Goal: Task Accomplishment & Management: Manage account settings

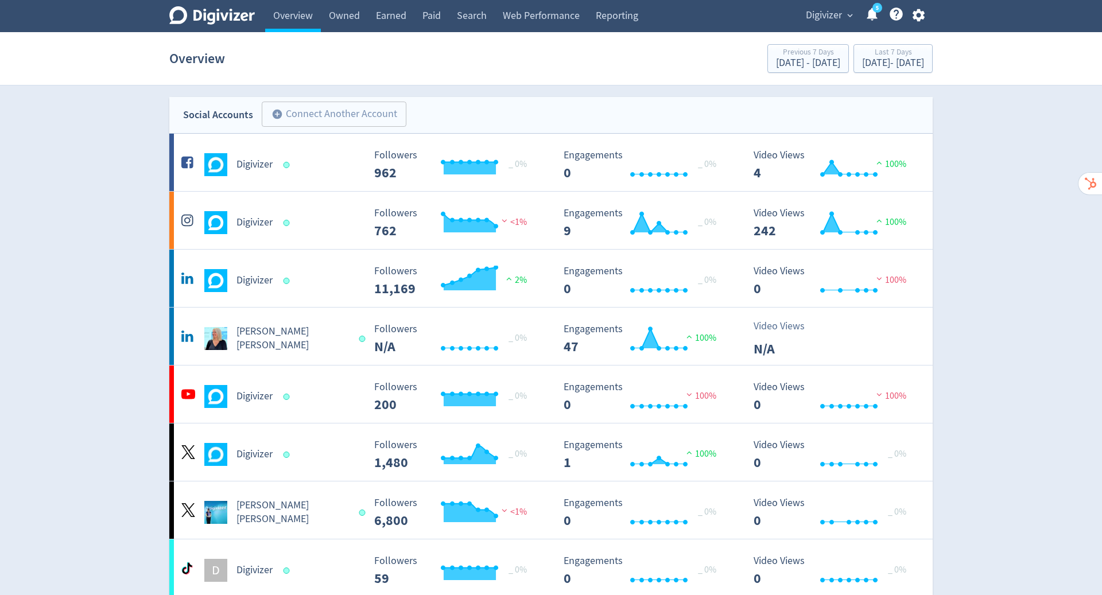
click at [920, 18] on icon "button" at bounding box center [918, 15] width 12 height 13
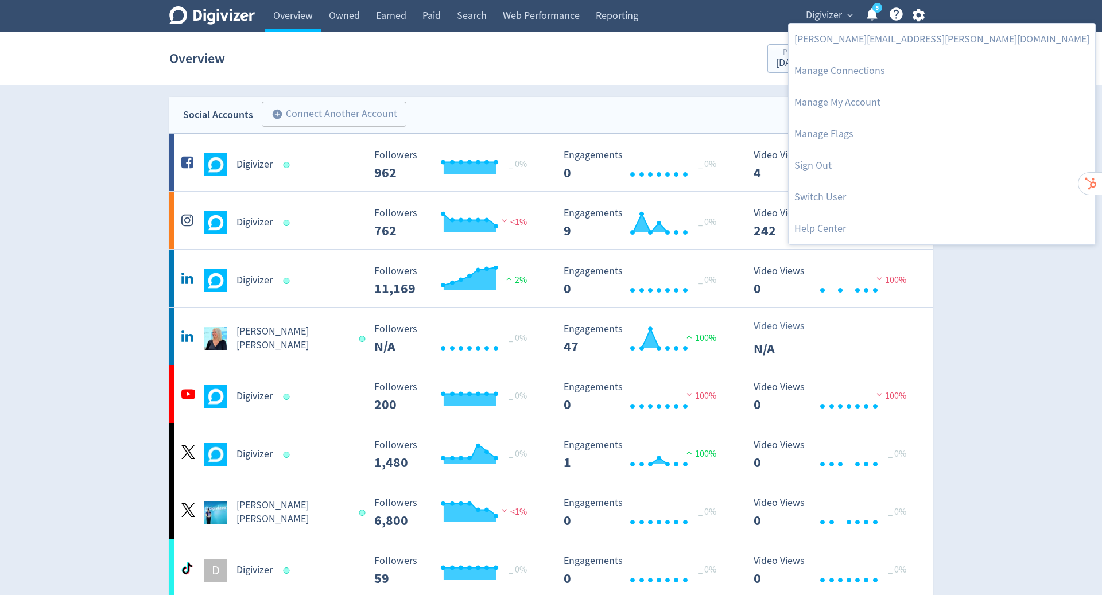
click at [920, 18] on div at bounding box center [551, 297] width 1102 height 595
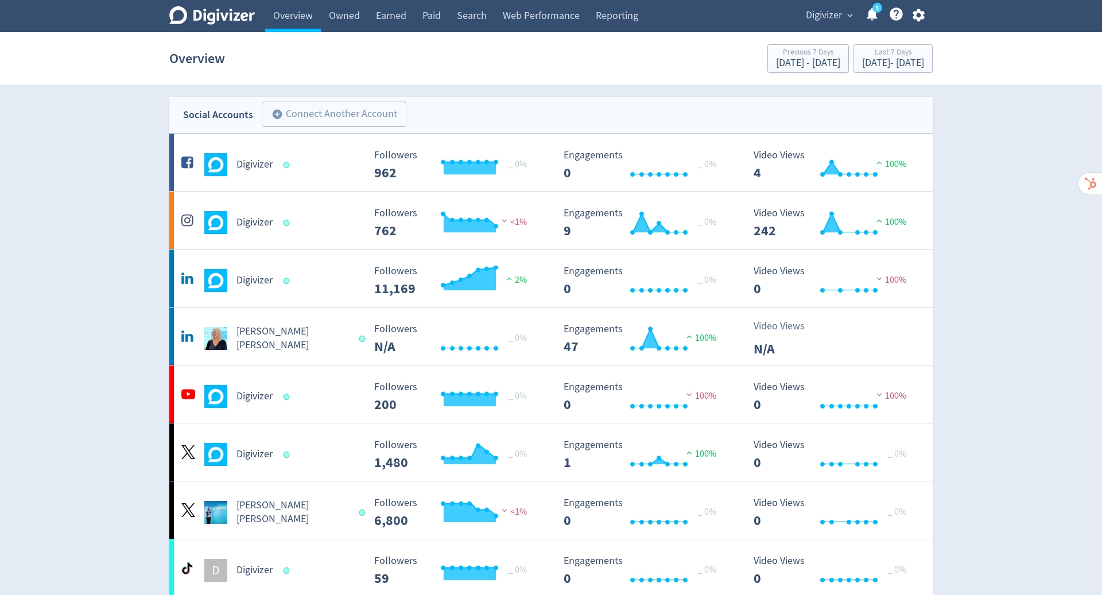
click at [920, 18] on icon "button" at bounding box center [918, 15] width 12 height 13
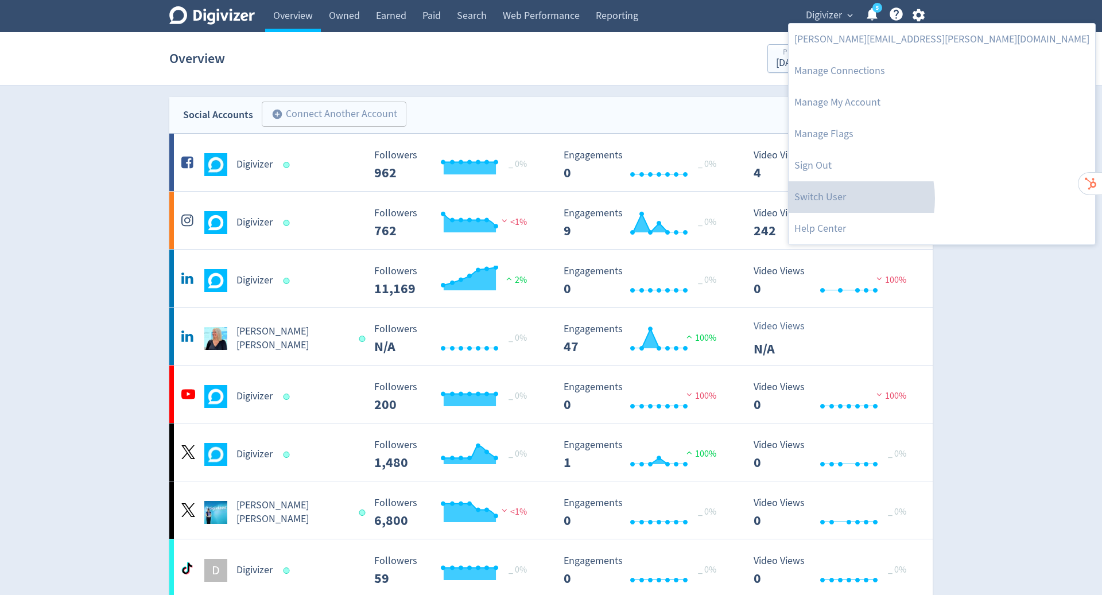
click at [831, 199] on link "Switch User" at bounding box center [941, 197] width 306 height 32
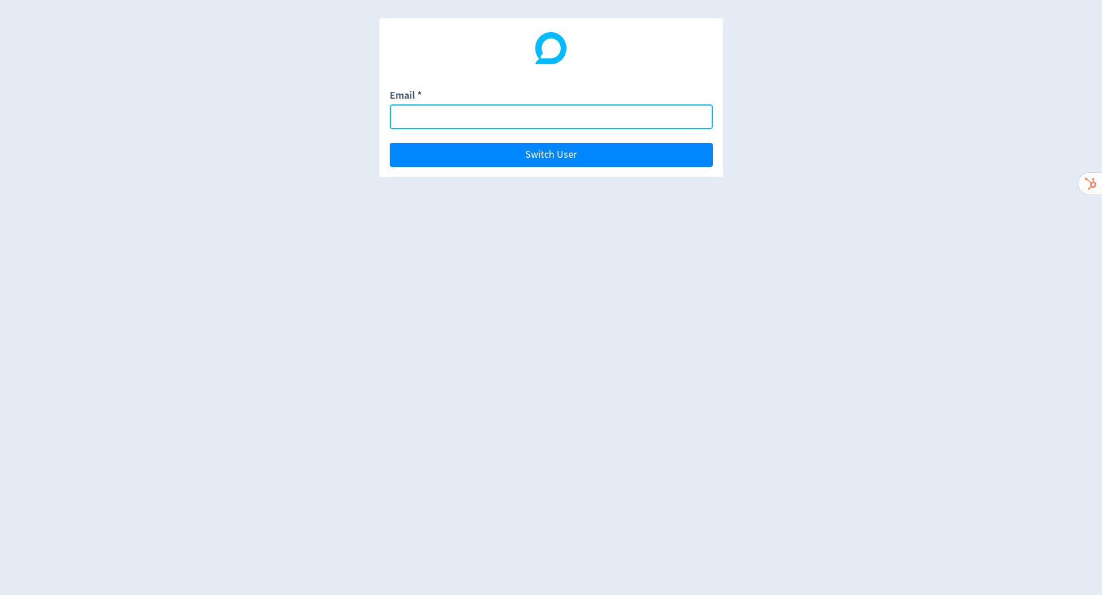
click at [481, 115] on input "Email *" at bounding box center [551, 116] width 323 height 25
paste input "Freight exchange account summary Note will have to switch user due to max conne…"
click at [390, 143] on button "Switch User" at bounding box center [551, 155] width 323 height 24
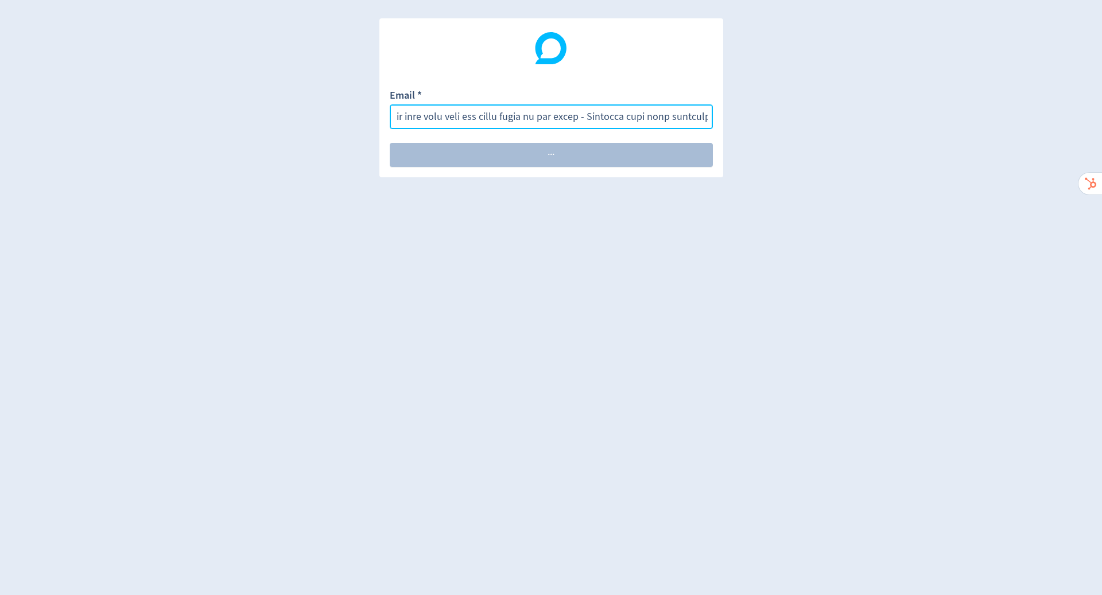
scroll to position [0, 0]
click at [551, 119] on input "Email *" at bounding box center [551, 116] width 323 height 25
paste input "[PERSON_NAME][EMAIL_ADDRESS][DOMAIN_NAME]"
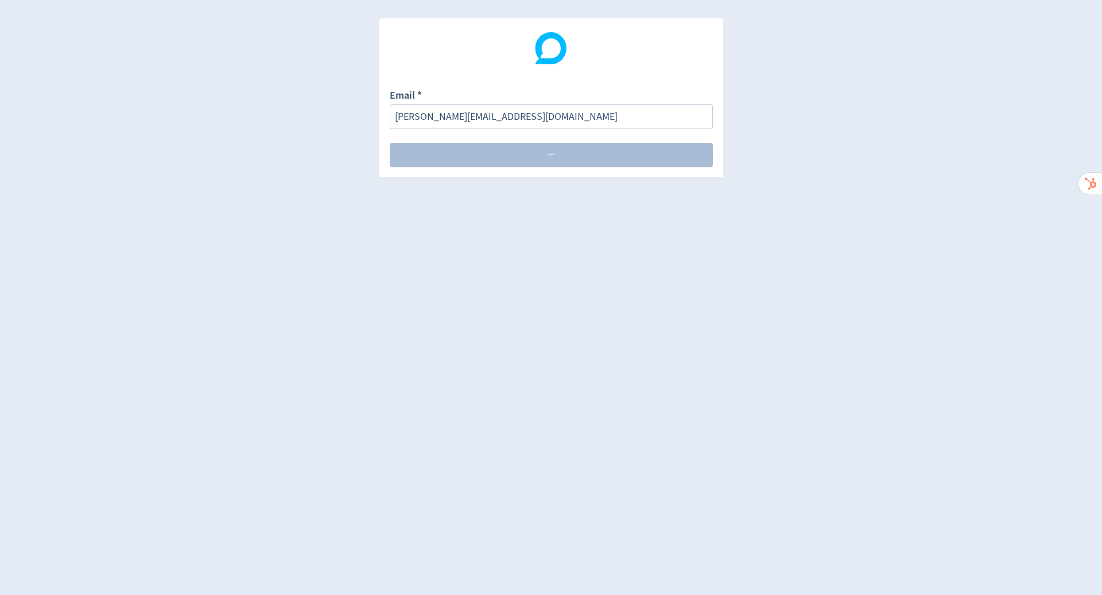
drag, startPoint x: 551, startPoint y: 119, endPoint x: 651, endPoint y: 196, distance: 125.6
click at [651, 196] on div "Email * michael.cali@4mation.com.au Switch User · · ·" at bounding box center [551, 297] width 1102 height 595
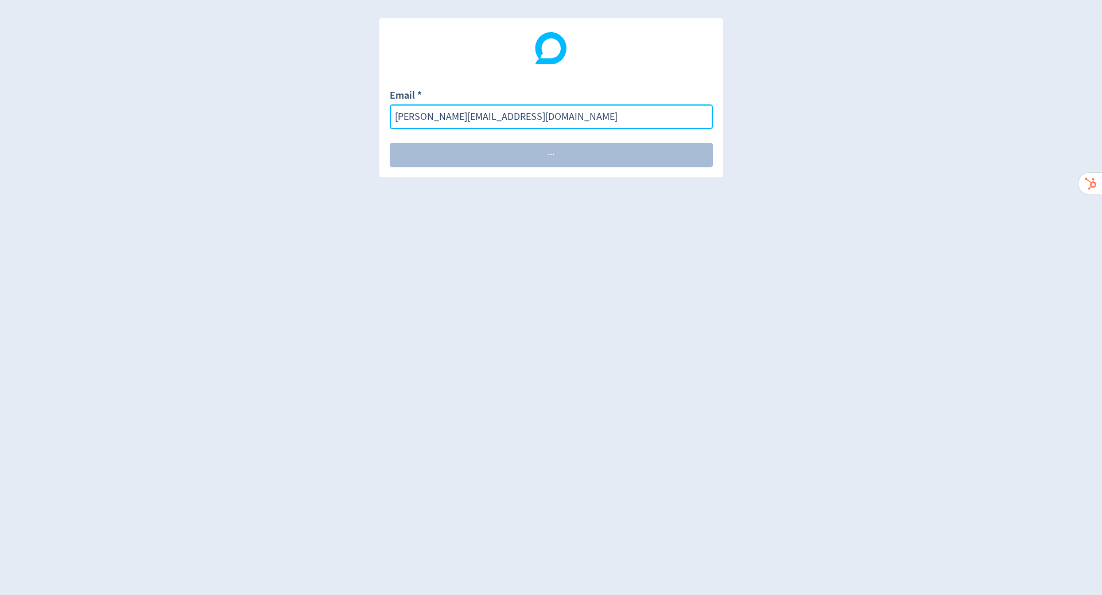
click at [560, 115] on input "[PERSON_NAME][EMAIL_ADDRESS][DOMAIN_NAME]" at bounding box center [551, 116] width 323 height 25
type input "[PERSON_NAME][EMAIL_ADDRESS][DOMAIN_NAME]"
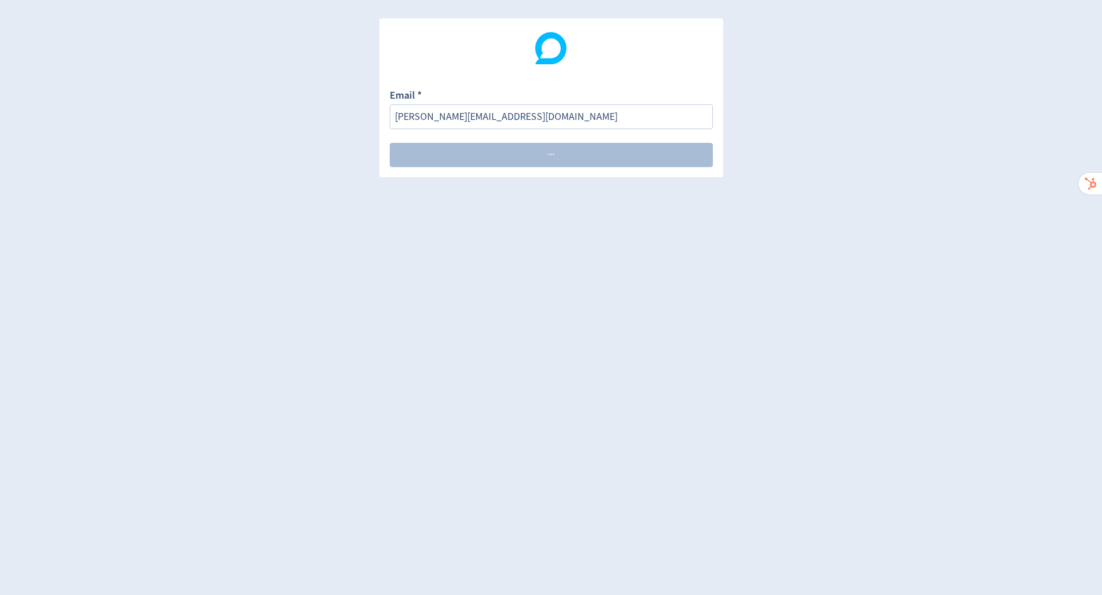
drag, startPoint x: 651, startPoint y: 196, endPoint x: 876, endPoint y: 173, distance: 226.7
click at [876, 173] on div "Email * michael.cali@4mation.com.au Switch User · · ·" at bounding box center [551, 297] width 1102 height 595
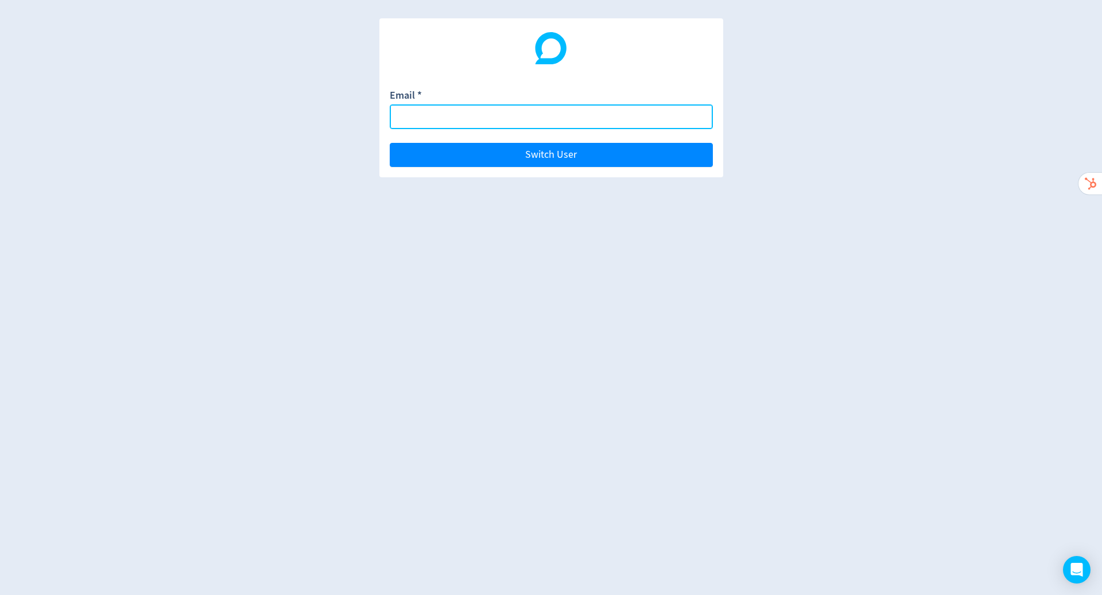
click at [501, 122] on input "Email *" at bounding box center [551, 116] width 323 height 25
paste input "[PERSON_NAME][EMAIL_ADDRESS][DOMAIN_NAME]"
type input "[PERSON_NAME][EMAIL_ADDRESS][DOMAIN_NAME]"
click at [390, 143] on button "Switch User" at bounding box center [551, 155] width 323 height 24
